Goal: Task Accomplishment & Management: Use online tool/utility

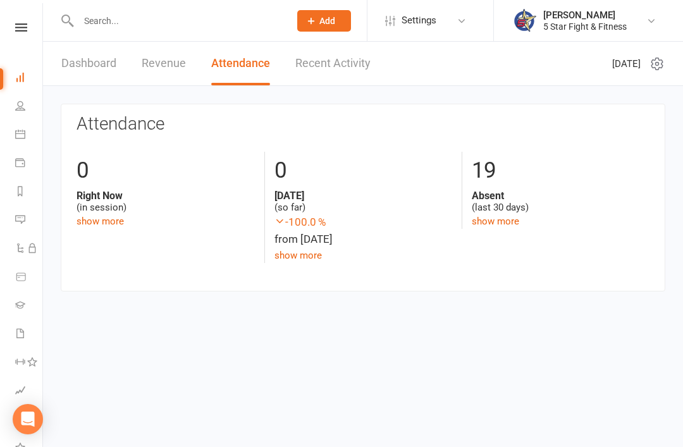
click at [21, 108] on icon at bounding box center [20, 106] width 10 height 10
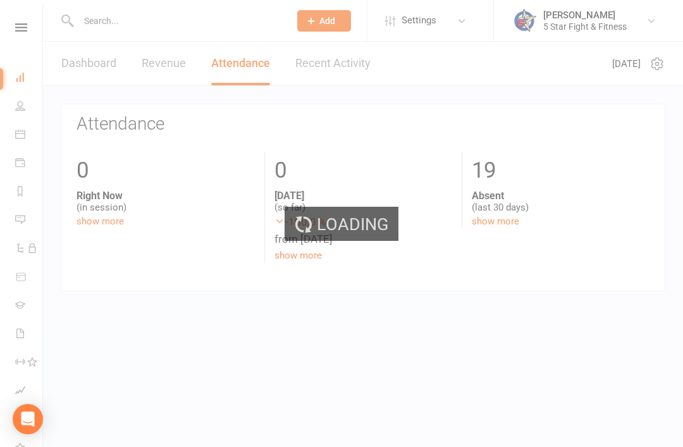
select select "100"
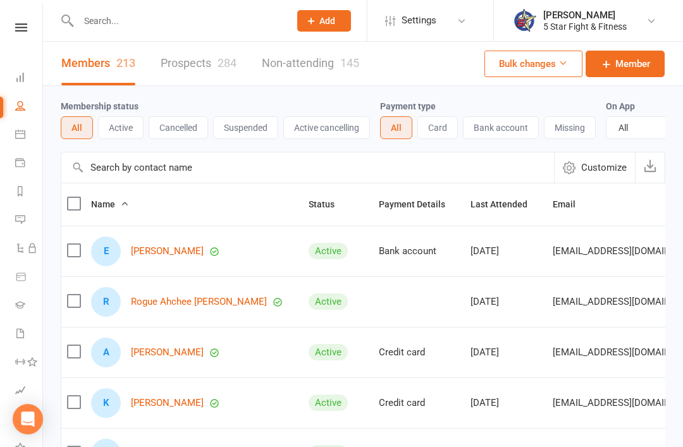
click at [19, 71] on link "Dashboard" at bounding box center [29, 79] width 28 height 28
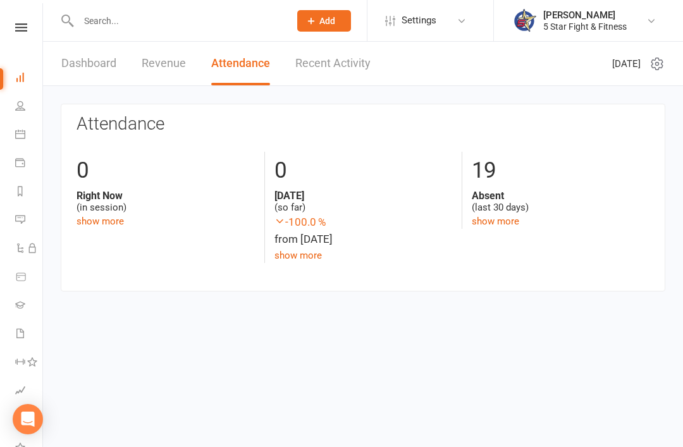
click at [19, 30] on icon at bounding box center [21, 27] width 12 height 8
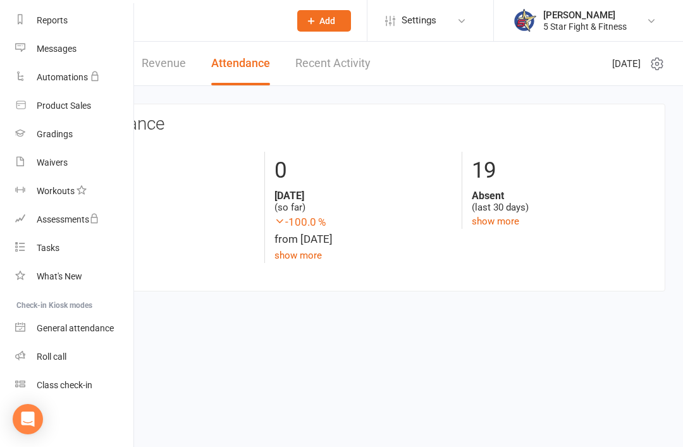
scroll to position [166, -1]
click at [596, 329] on html "Prospect Member Non-attending contact Class / event Appointment Grading event T…" at bounding box center [341, 164] width 683 height 329
click at [95, 390] on link "Class check-in" at bounding box center [75, 385] width 120 height 28
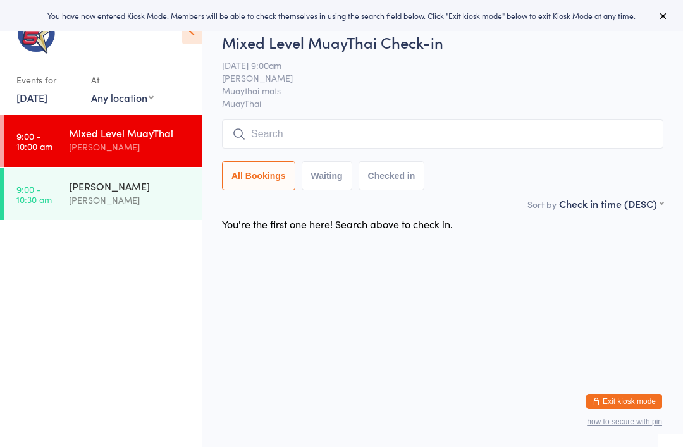
click at [189, 199] on div "[PERSON_NAME]" at bounding box center [130, 200] width 122 height 15
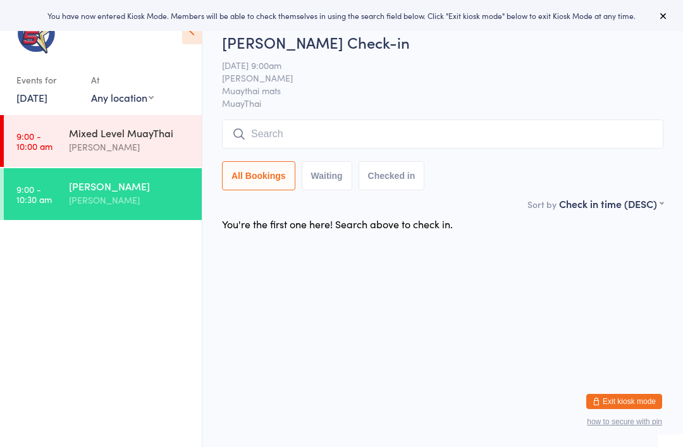
click at [66, 132] on link "9:00 - 10:00 am Mixed Level MuayThai Chris Johnstone" at bounding box center [103, 141] width 198 height 52
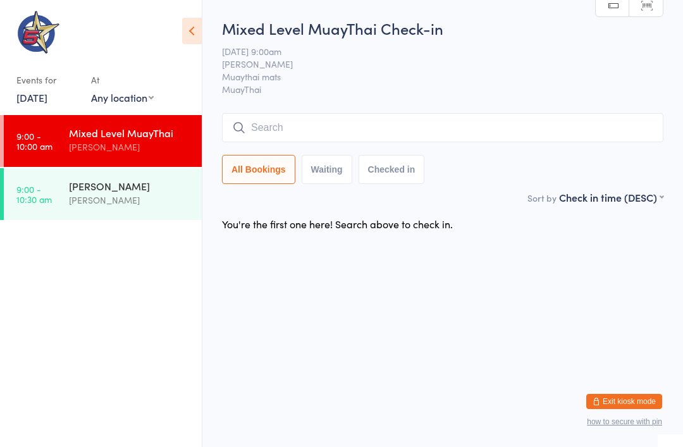
click at [620, 68] on span "Chris Johnstone" at bounding box center [433, 64] width 422 height 13
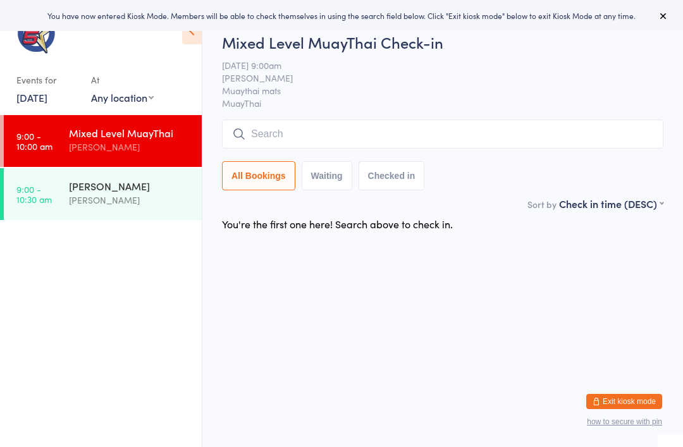
click at [474, 135] on input "search" at bounding box center [442, 134] width 441 height 29
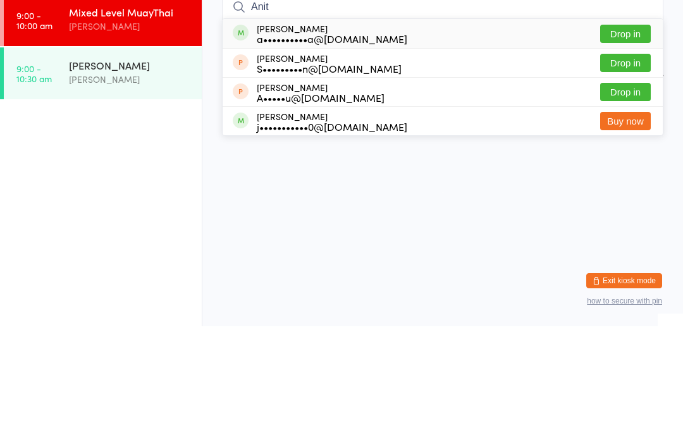
type input "Anit"
click at [629, 145] on button "Drop in" at bounding box center [625, 154] width 51 height 18
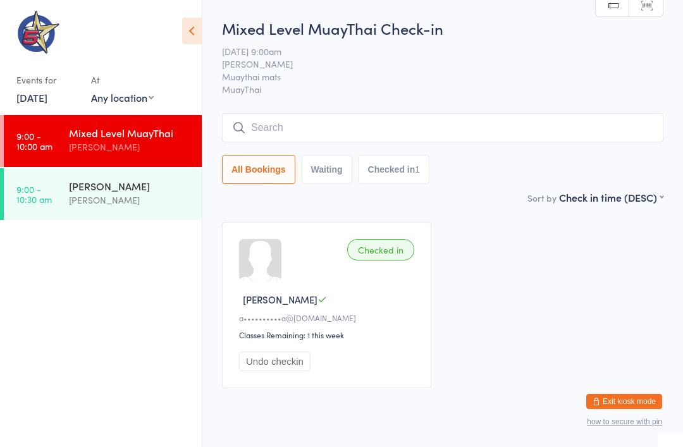
click at [555, 128] on input "search" at bounding box center [442, 127] width 441 height 29
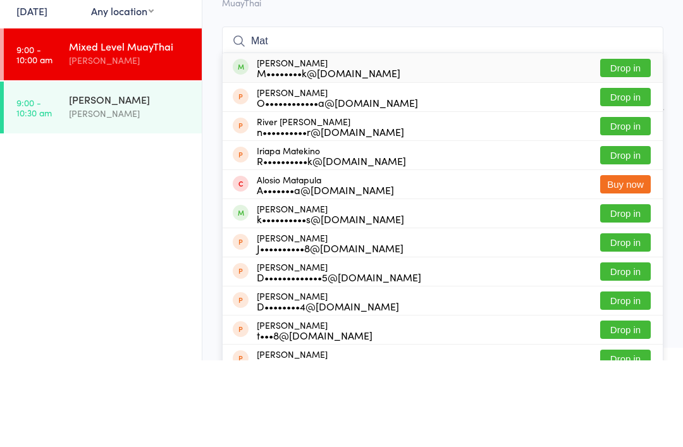
type input "Mat"
click at [634, 145] on button "Drop in" at bounding box center [625, 154] width 51 height 18
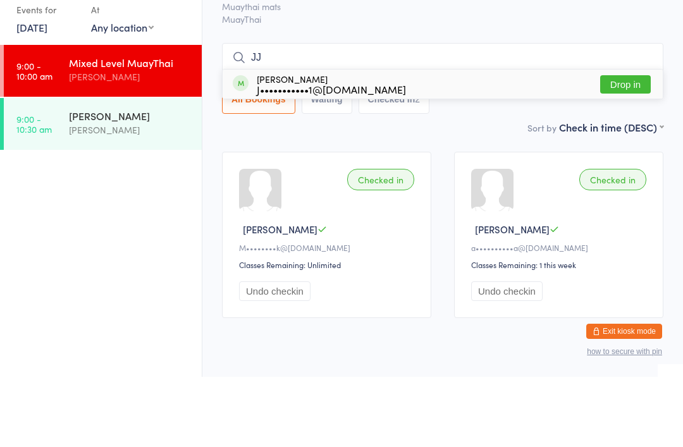
click at [304, 113] on input "JJ" at bounding box center [442, 127] width 441 height 29
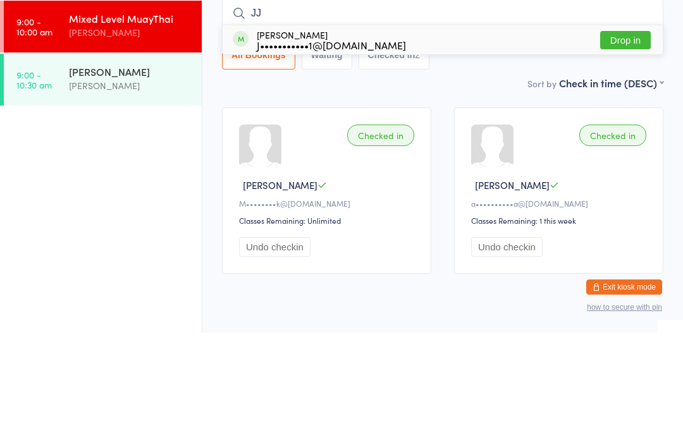
type input "JJ"
click at [290, 144] on div "JJ Toleafoa J•••••••••••1@hotmail.com" at bounding box center [331, 154] width 149 height 20
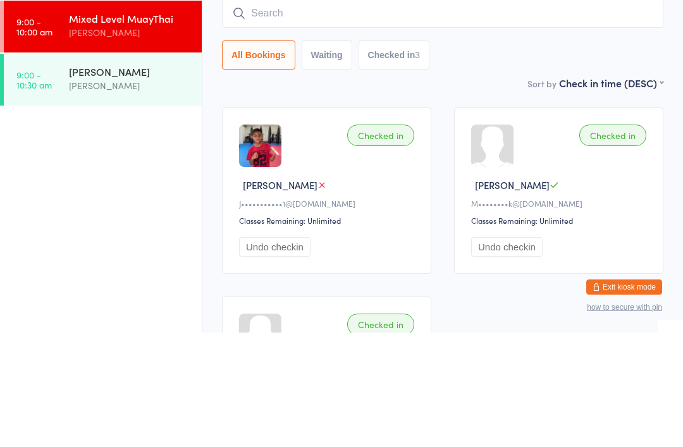
type input "U"
click at [147, 140] on div "Chris Johnstone" at bounding box center [130, 147] width 122 height 15
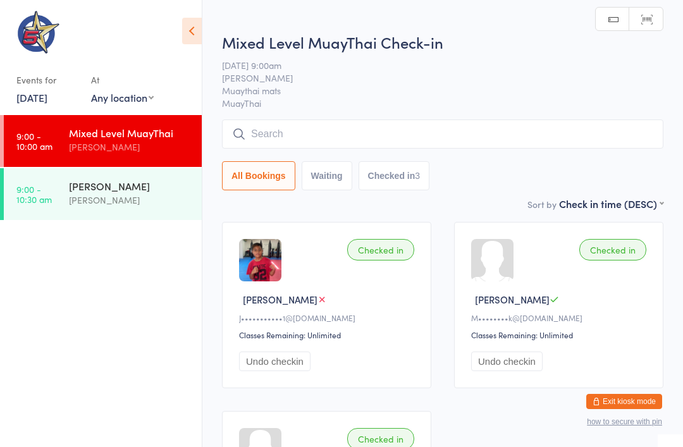
click at [380, 134] on input "search" at bounding box center [442, 134] width 441 height 29
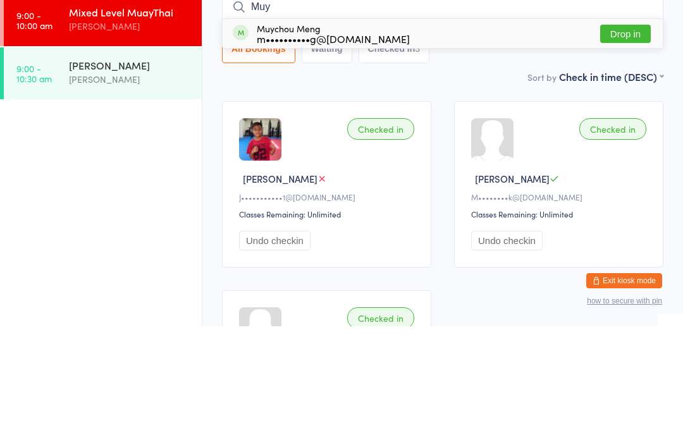
type input "Muy"
click at [629, 145] on button "Drop in" at bounding box center [625, 154] width 51 height 18
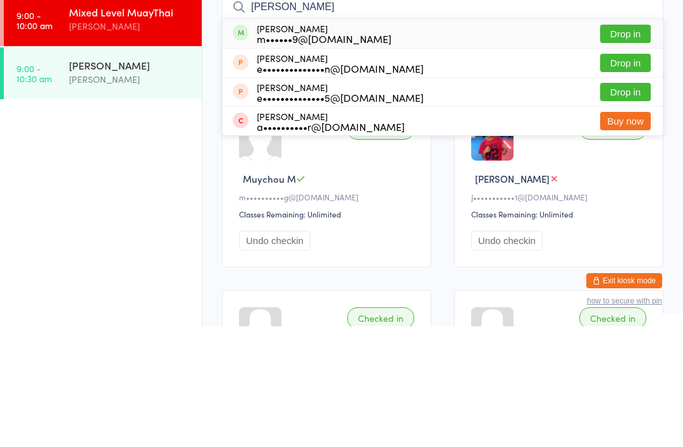
type input "Emma"
click at [626, 145] on button "Drop in" at bounding box center [625, 154] width 51 height 18
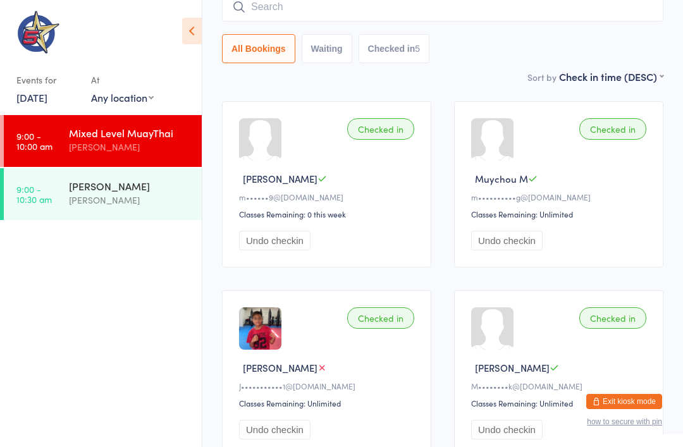
click at [27, 184] on time "9:00 - 10:30 am" at bounding box center [33, 194] width 35 height 20
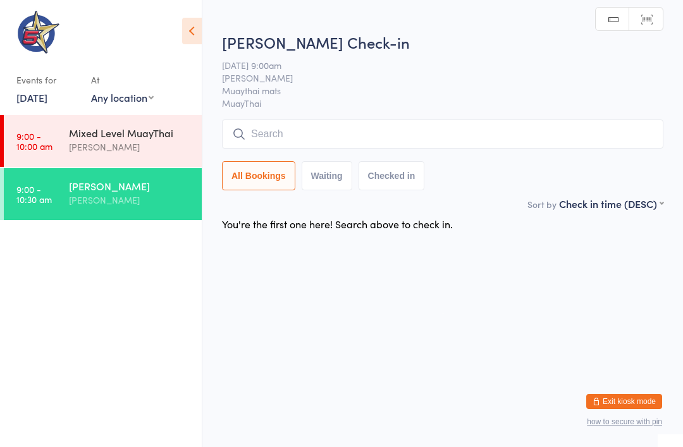
click at [53, 187] on link "9:00 - 10:30 am Fighters only Chris Johnstone" at bounding box center [103, 194] width 198 height 52
click at [66, 206] on link "9:00 - 10:30 am Fighters only Chris Johnstone" at bounding box center [103, 194] width 198 height 52
click at [44, 193] on time "9:00 - 10:30 am" at bounding box center [33, 194] width 35 height 20
click at [34, 180] on link "9:00 - 10:30 am Fighters only Chris Johnstone" at bounding box center [103, 194] width 198 height 52
click at [30, 139] on time "9:00 - 10:00 am" at bounding box center [34, 141] width 36 height 20
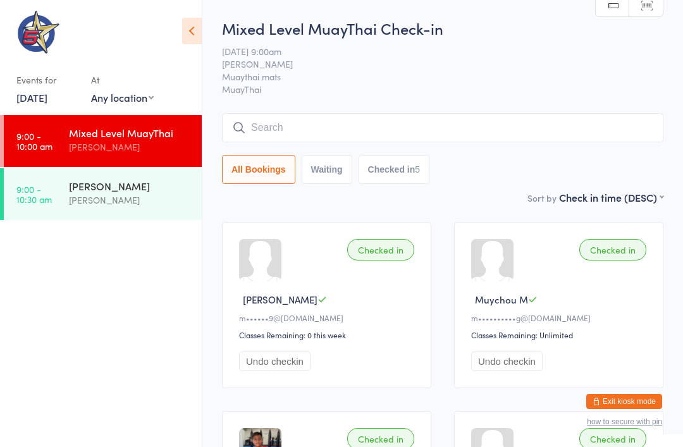
click at [558, 130] on input "search" at bounding box center [442, 127] width 441 height 29
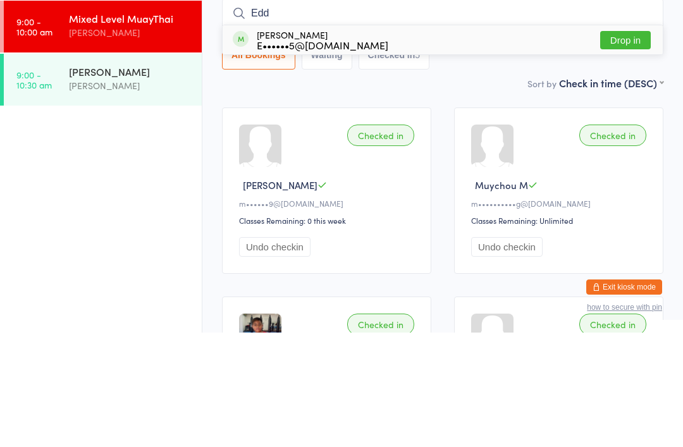
type input "Edd"
click at [634, 145] on button "Drop in" at bounding box center [625, 154] width 51 height 18
